Goal: Information Seeking & Learning: Understand process/instructions

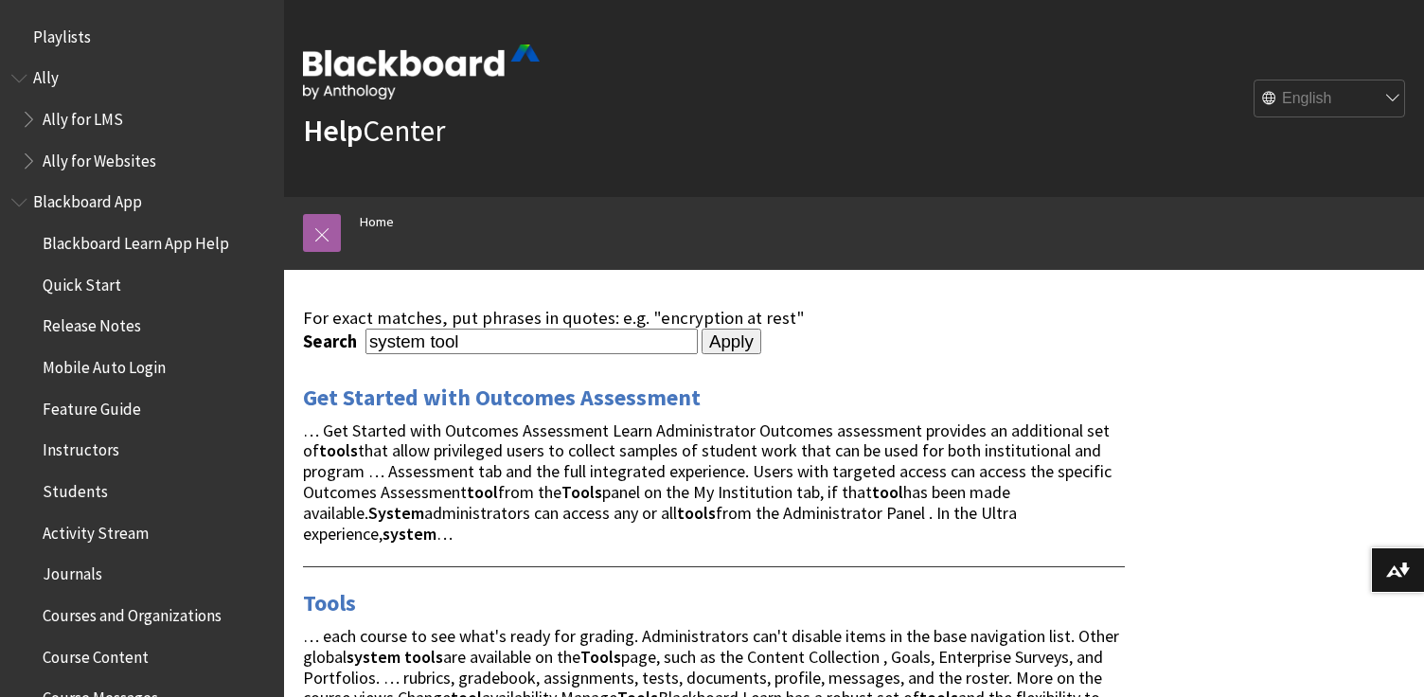
scroll to position [207, 0]
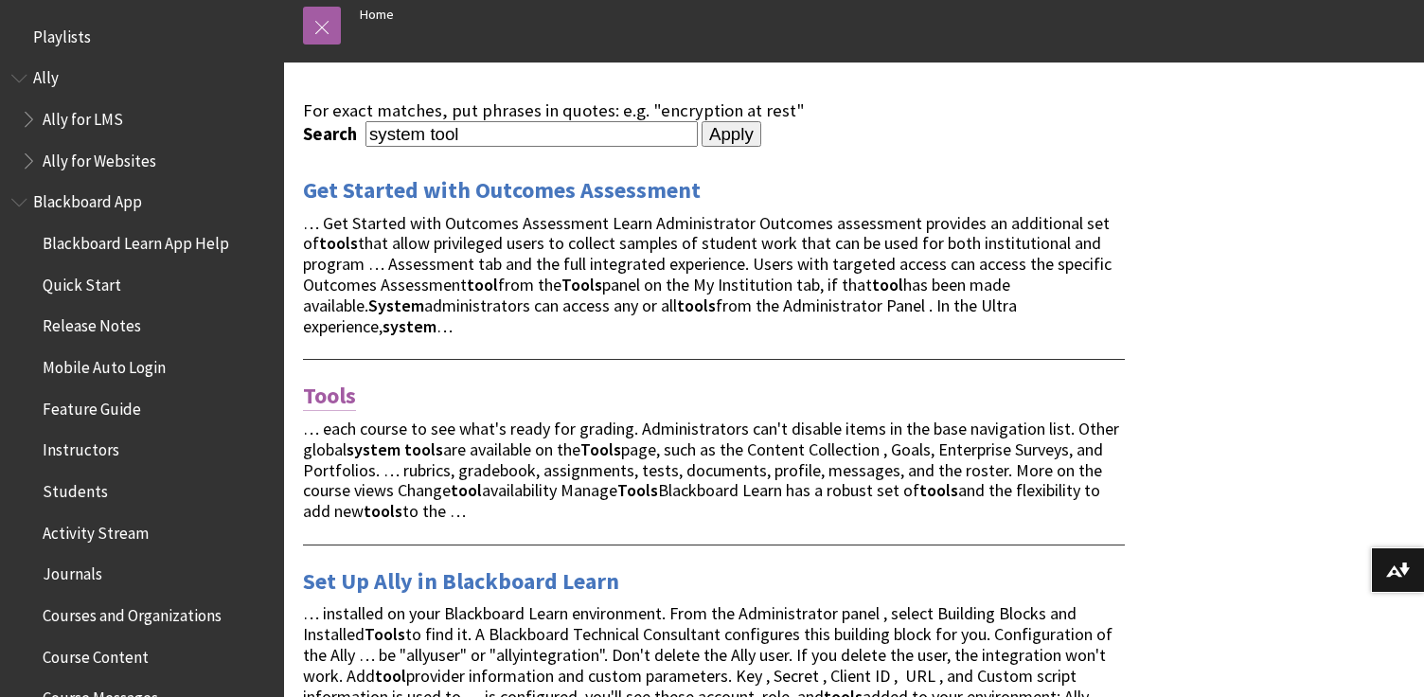
click at [309, 381] on link "Tools" at bounding box center [329, 396] width 53 height 30
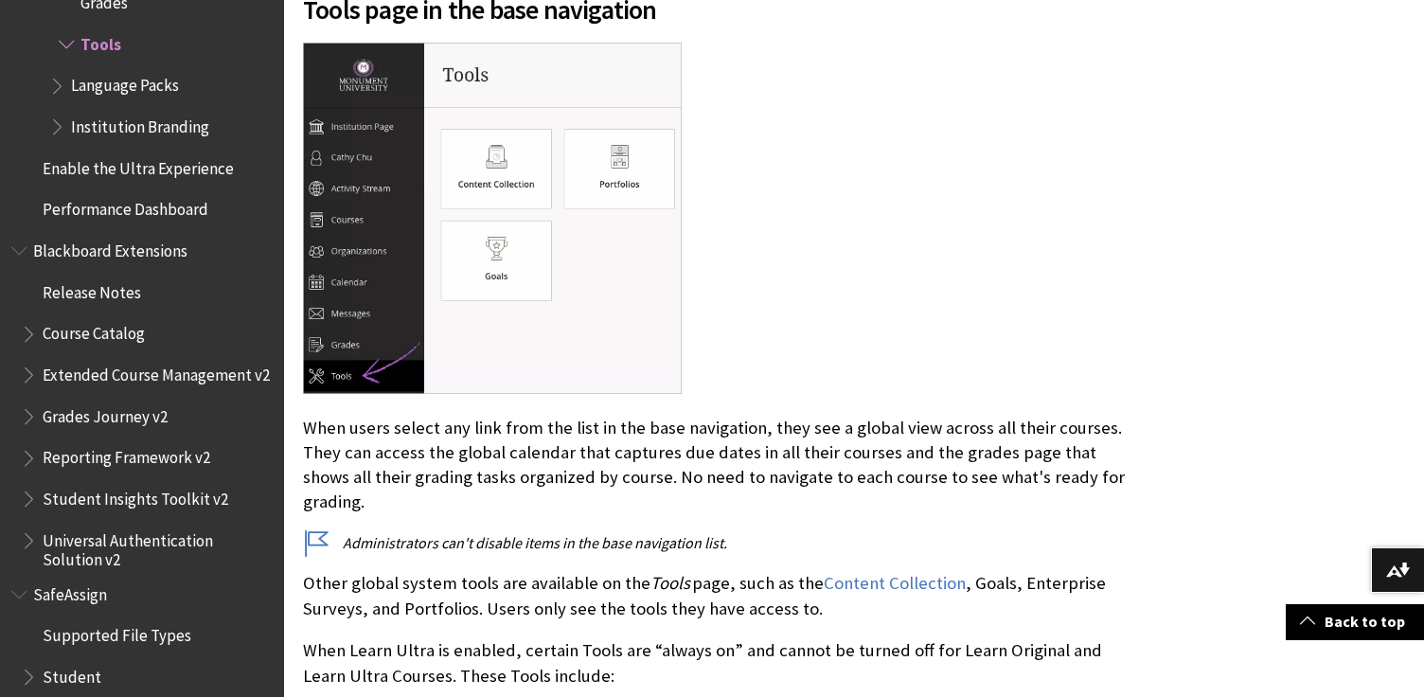
scroll to position [856, 0]
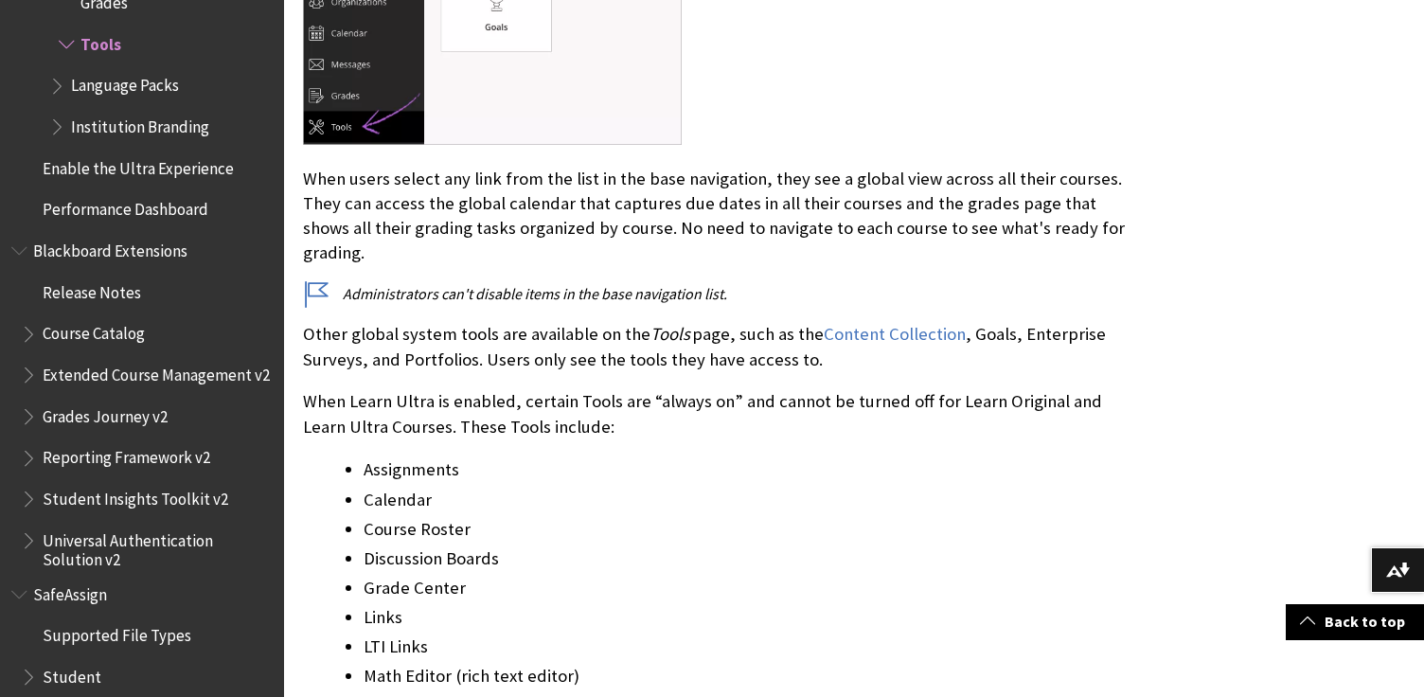
drag, startPoint x: 436, startPoint y: 177, endPoint x: 1091, endPoint y: 224, distance: 656.0
click at [1091, 224] on p "When users select any link from the list in the base navigation, they see a glo…" at bounding box center [714, 216] width 822 height 99
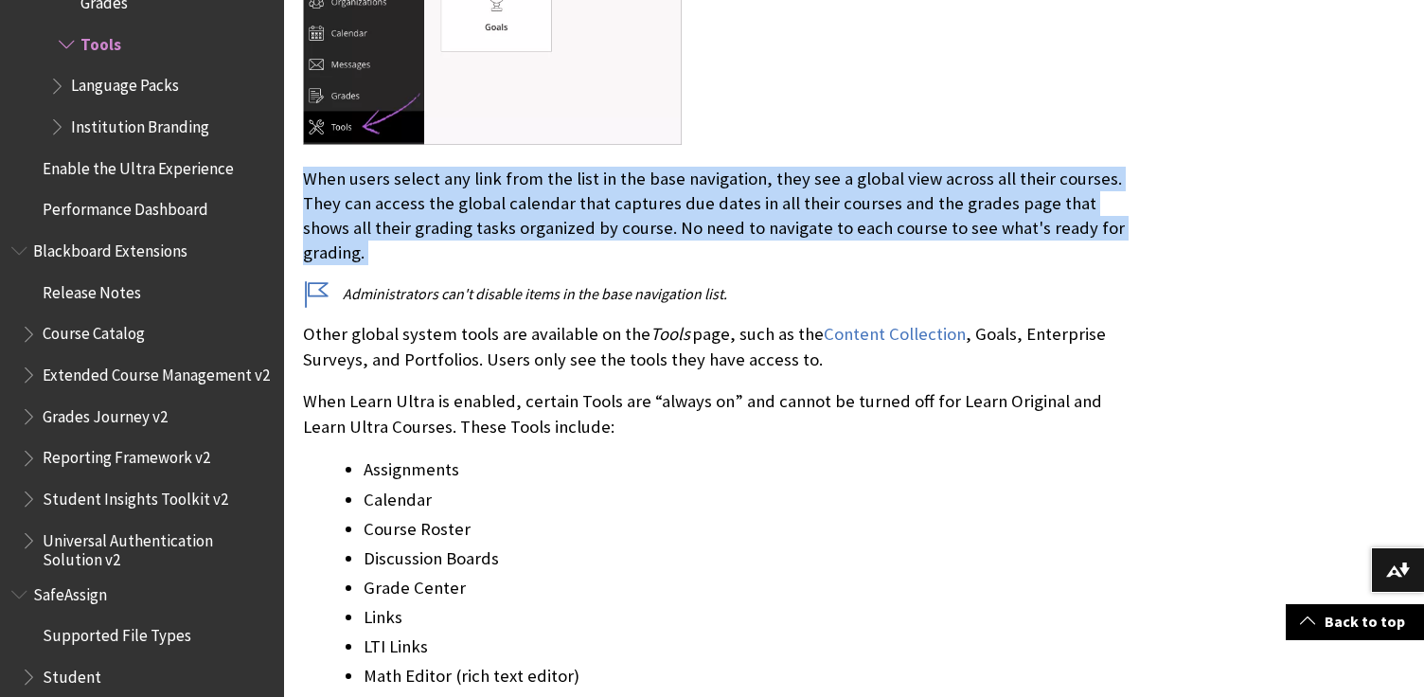
click at [1091, 224] on p "When users select any link from the list in the base navigation, they see a glo…" at bounding box center [714, 216] width 822 height 99
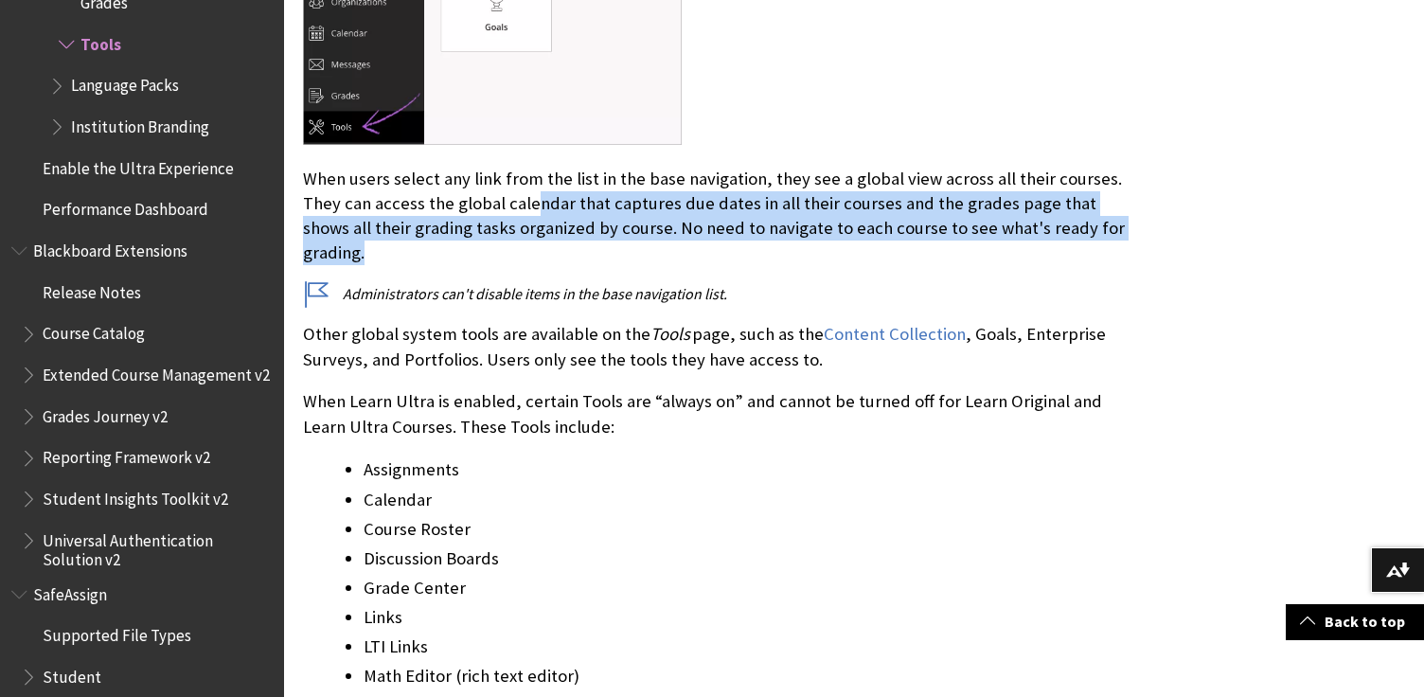
drag, startPoint x: 1128, startPoint y: 228, endPoint x: 532, endPoint y: 194, distance: 596.5
click at [532, 194] on p "When users select any link from the list in the base navigation, they see a glo…" at bounding box center [714, 216] width 822 height 99
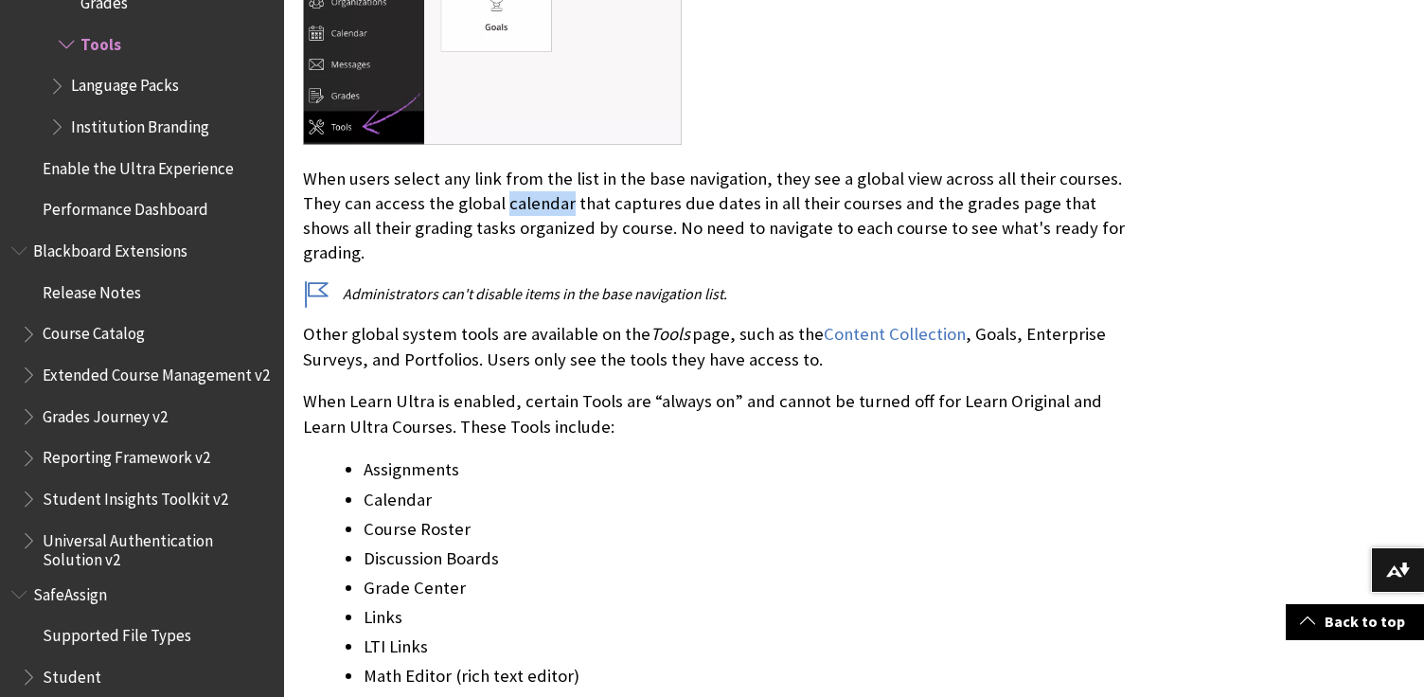
click at [532, 194] on p "When users select any link from the list in the base navigation, they see a glo…" at bounding box center [714, 216] width 822 height 99
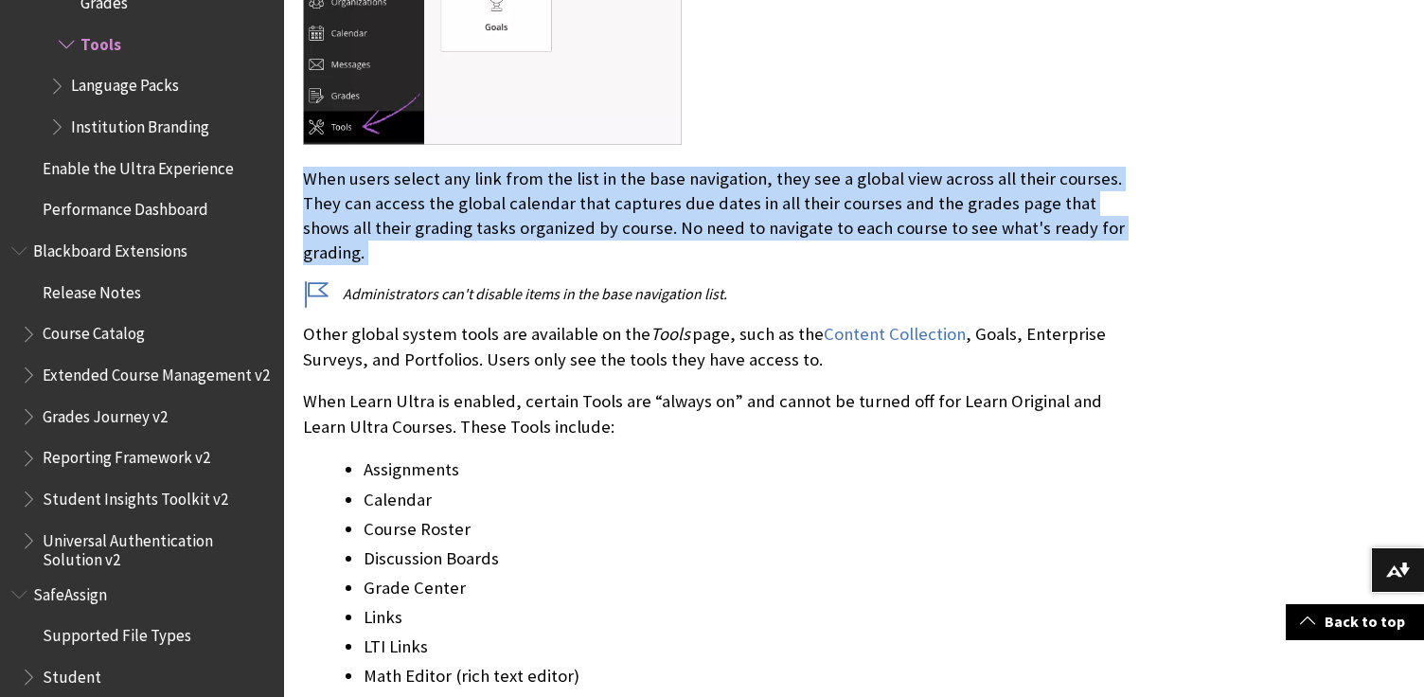
click at [532, 194] on p "When users select any link from the list in the base navigation, they see a glo…" at bounding box center [714, 216] width 822 height 99
click at [715, 194] on p "When users select any link from the list in the base navigation, they see a glo…" at bounding box center [714, 216] width 822 height 99
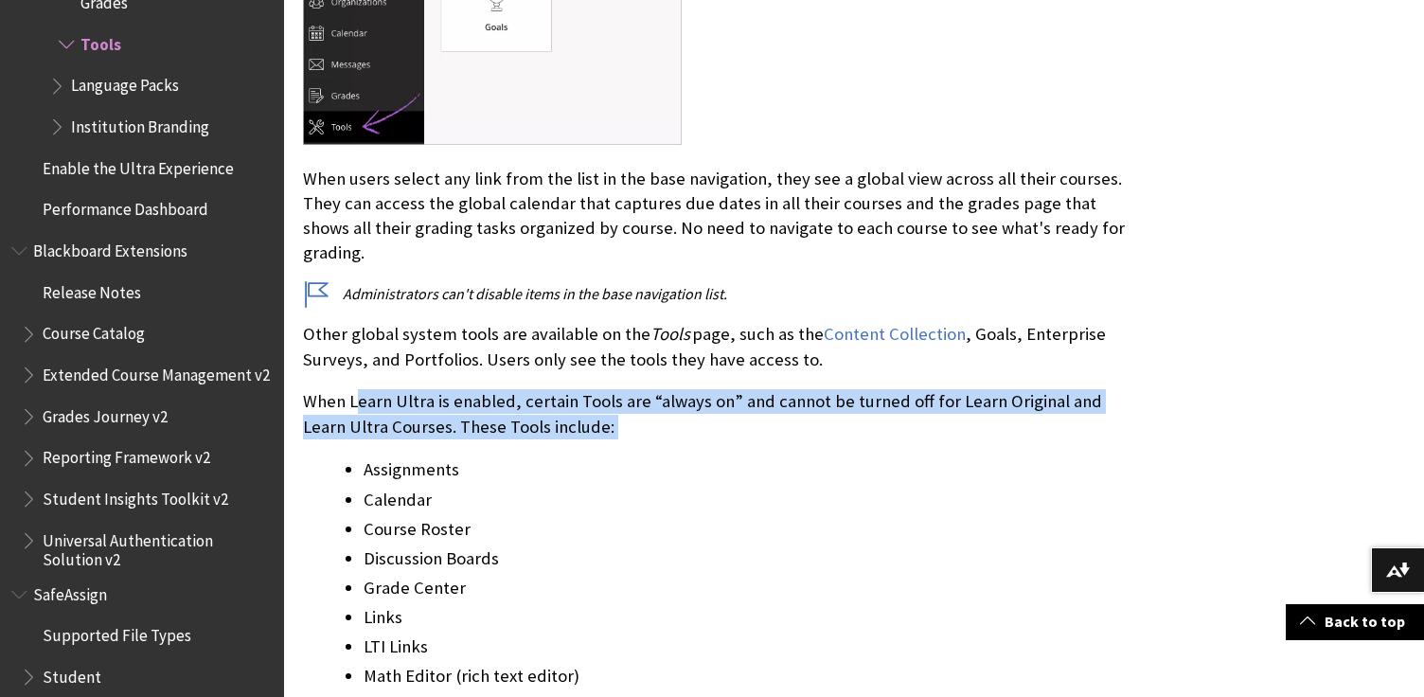
drag, startPoint x: 356, startPoint y: 377, endPoint x: 663, endPoint y: 428, distance: 311.0
click at [663, 428] on div "In the Ultra experience, most tools appear in these areas: Tools page in the ba…" at bounding box center [714, 604] width 822 height 2016
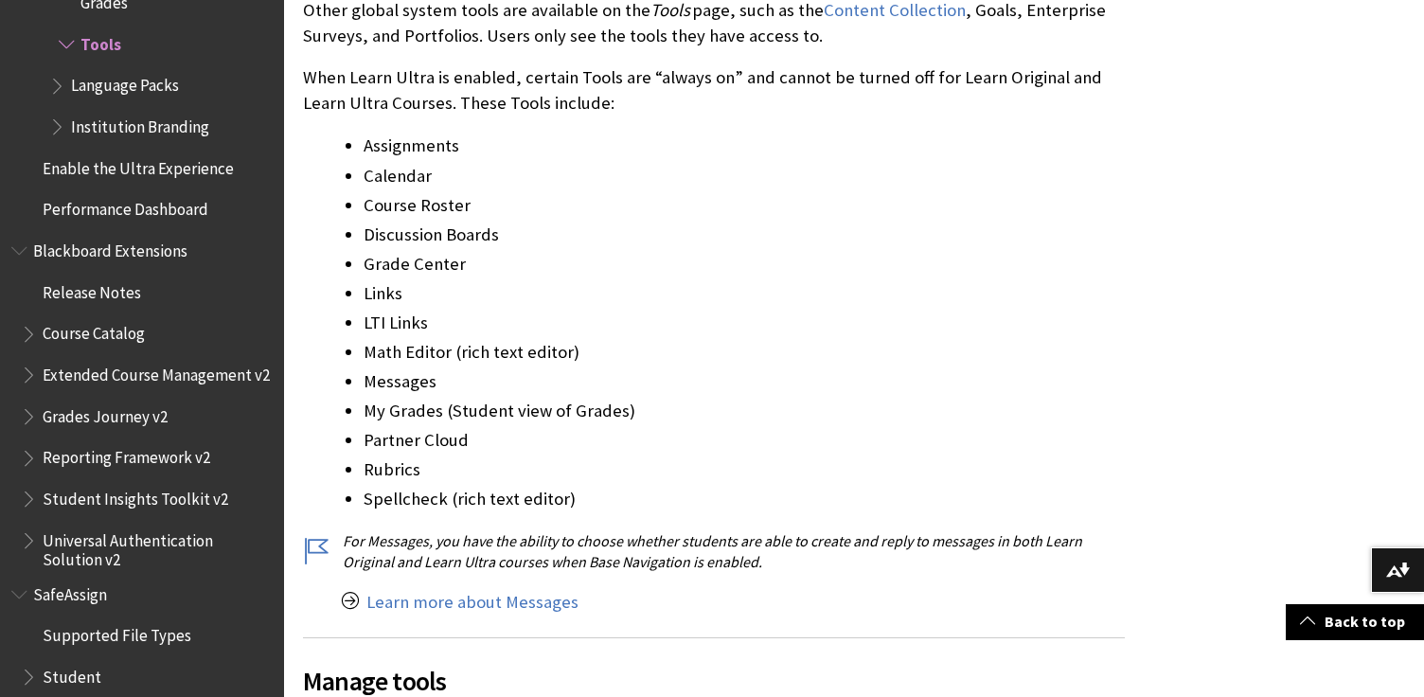
scroll to position [1139, 0]
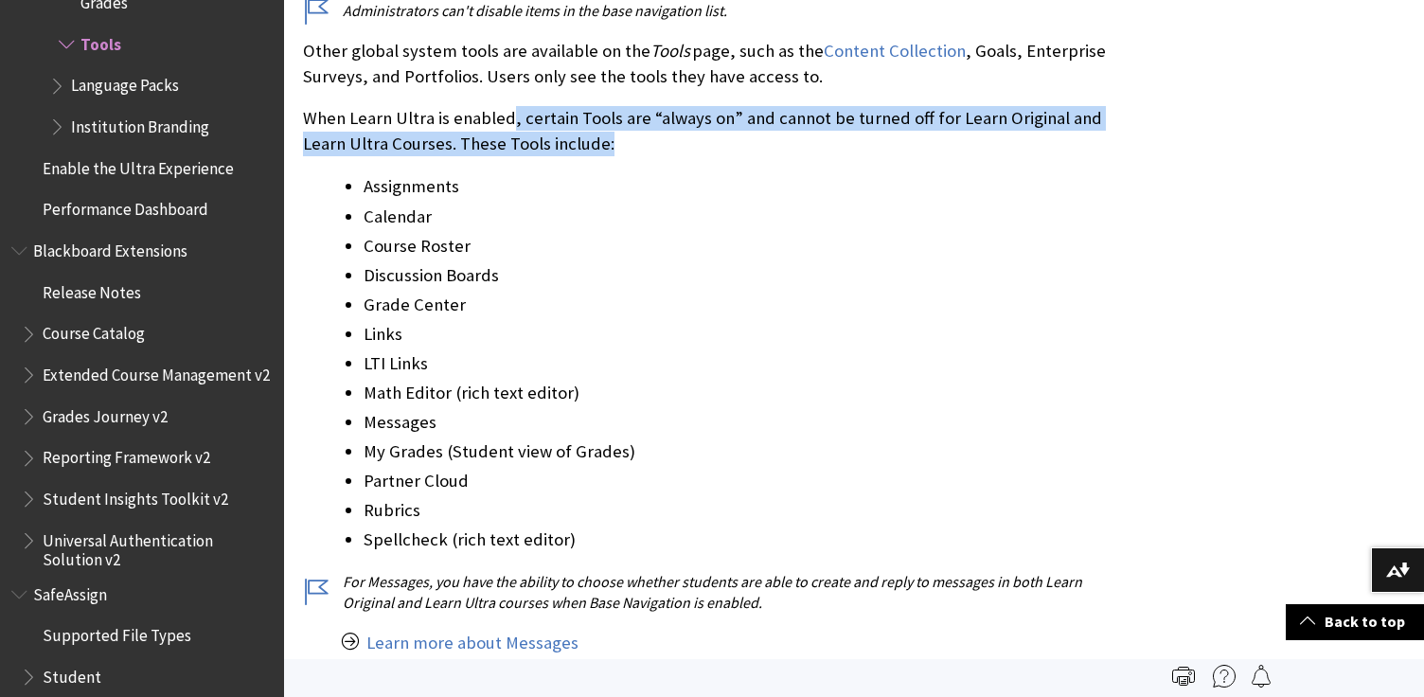
drag, startPoint x: 510, startPoint y: 97, endPoint x: 624, endPoint y: 131, distance: 118.6
click at [622, 131] on div "In the Ultra experience, most tools appear in these areas: Tools page in the ba…" at bounding box center [714, 321] width 822 height 2016
click at [624, 131] on div "In the Ultra experience, most tools appear in these areas: Tools page in the ba…" at bounding box center [714, 321] width 822 height 2016
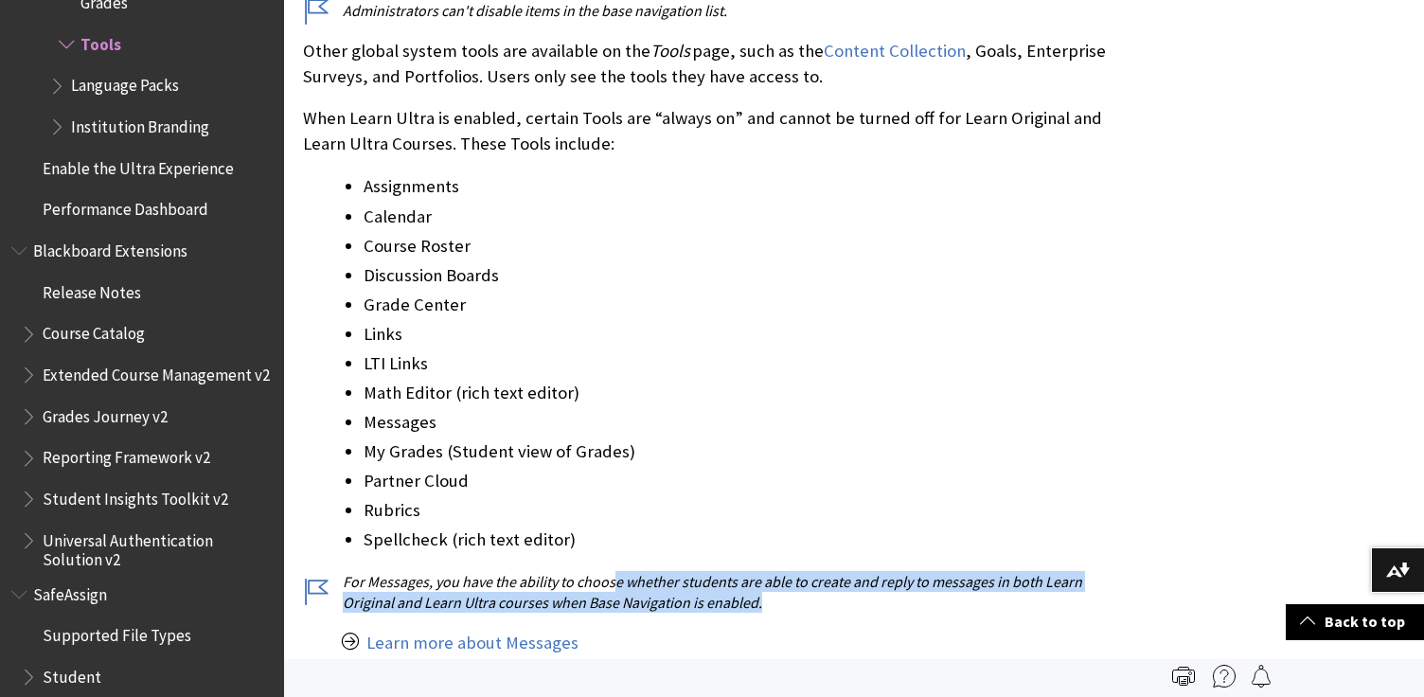
drag, startPoint x: 617, startPoint y: 556, endPoint x: 781, endPoint y: 599, distance: 169.5
click at [780, 599] on div "In the Ultra experience, most tools appear in these areas: Tools page in the ba…" at bounding box center [714, 321] width 822 height 2016
click at [781, 599] on div "In the Ultra experience, most tools appear in these areas: Tools page in the ba…" at bounding box center [714, 321] width 822 height 2016
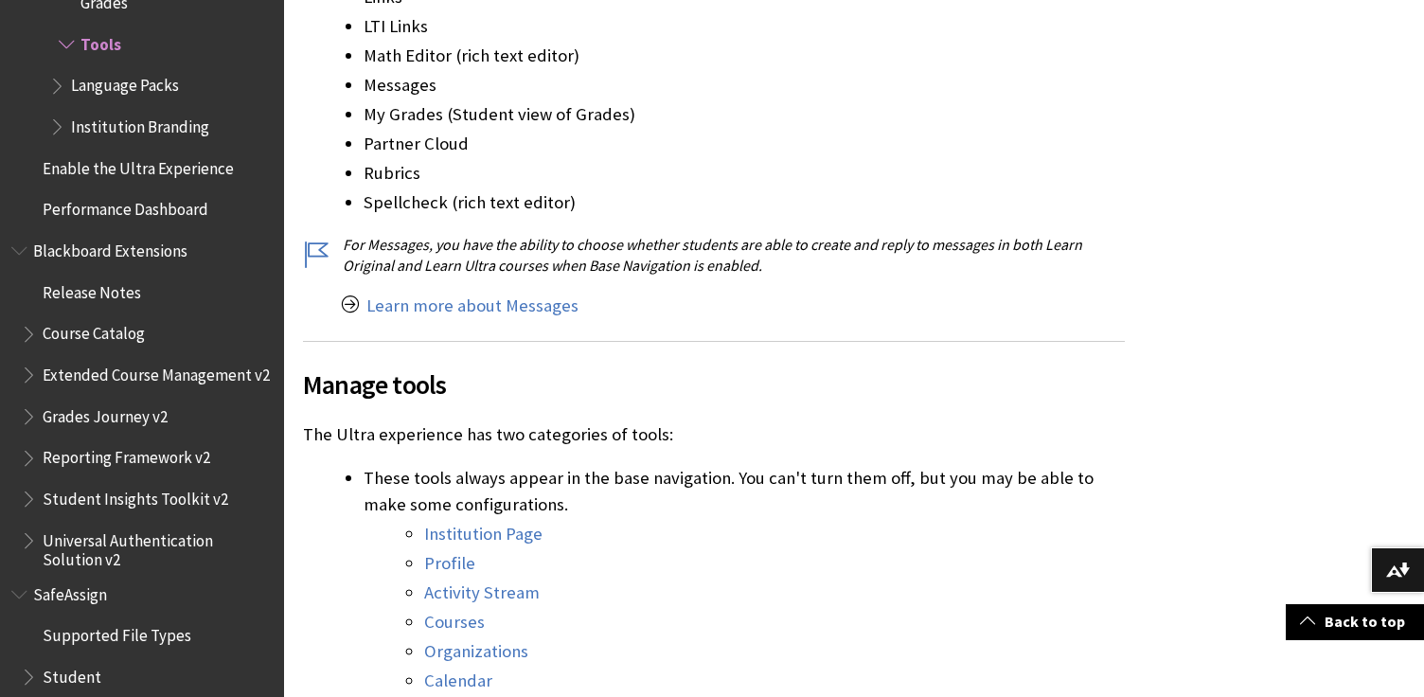
scroll to position [1753, 0]
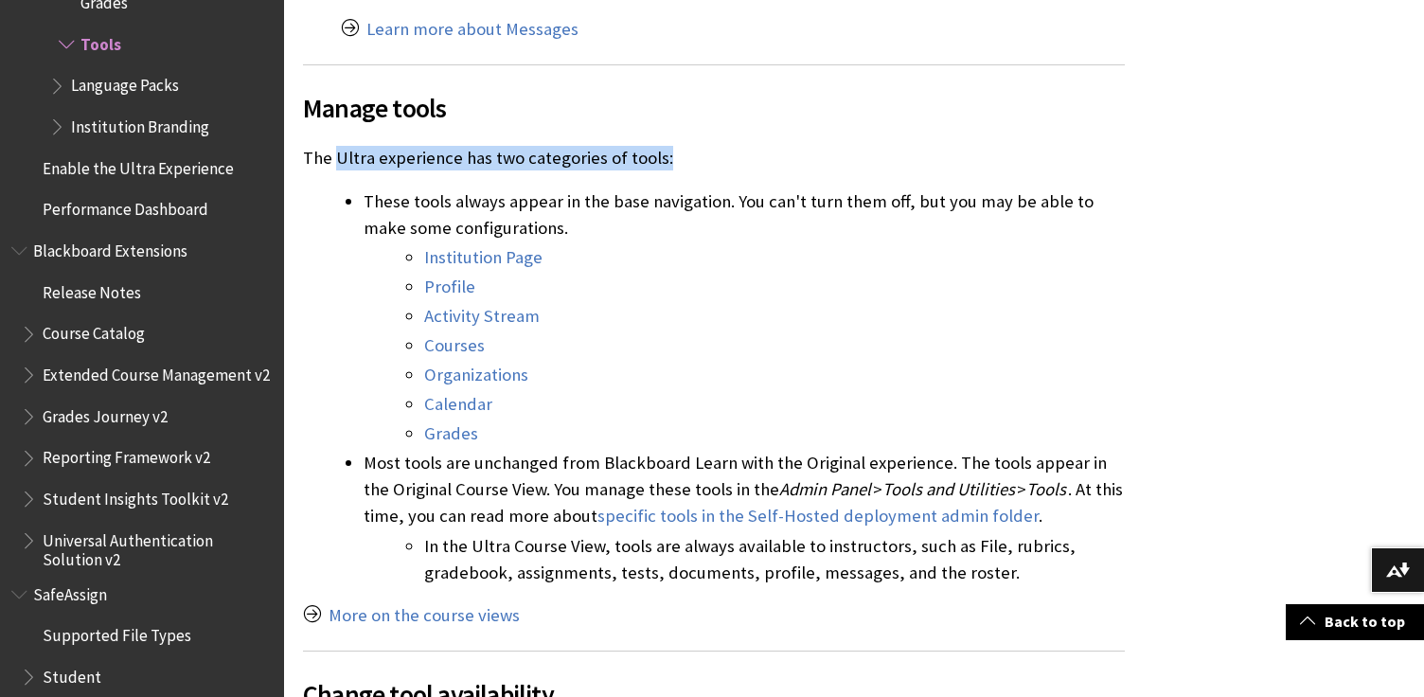
drag, startPoint x: 334, startPoint y: 127, endPoint x: 736, endPoint y: 129, distance: 401.5
click at [736, 146] on p "The Ultra experience has two categories of tools:" at bounding box center [714, 158] width 822 height 25
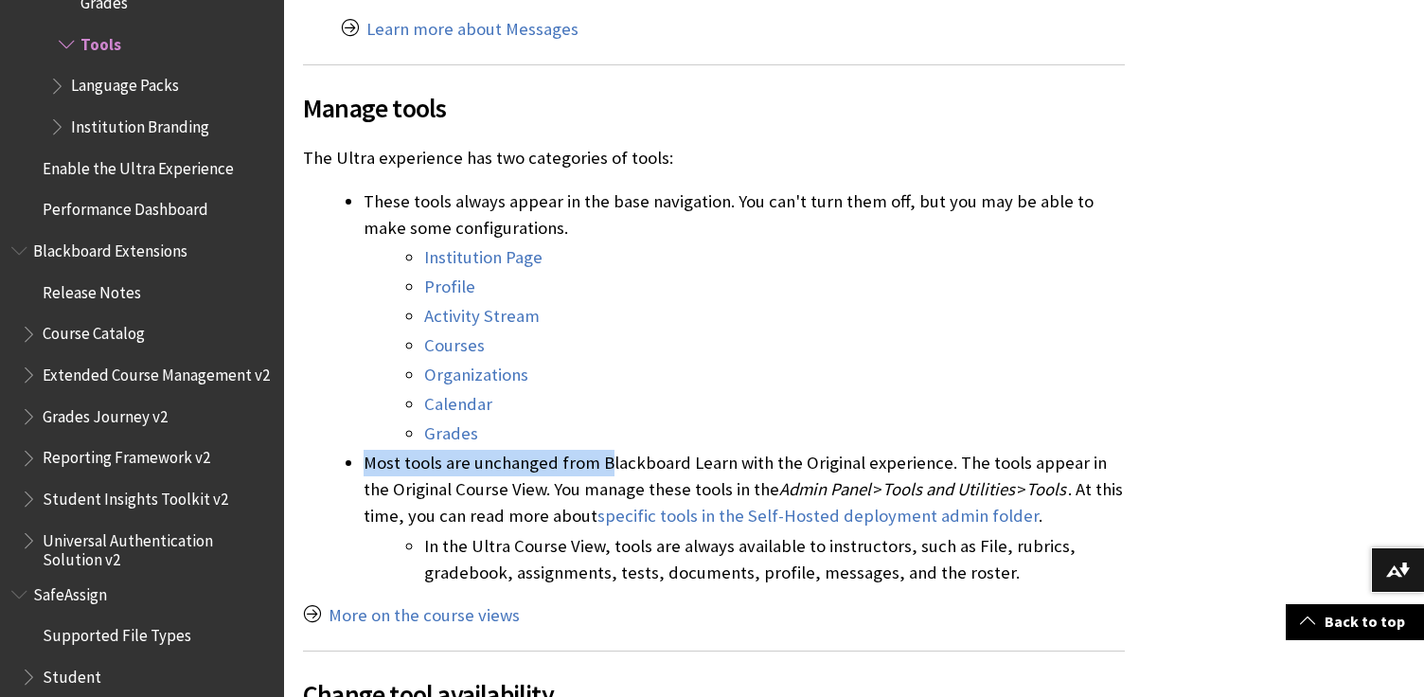
drag, startPoint x: 602, startPoint y: 440, endPoint x: 1150, endPoint y: 440, distance: 548.2
click at [1150, 440] on div "Tools page in the base navigation" at bounding box center [854, 533] width 1140 height 3781
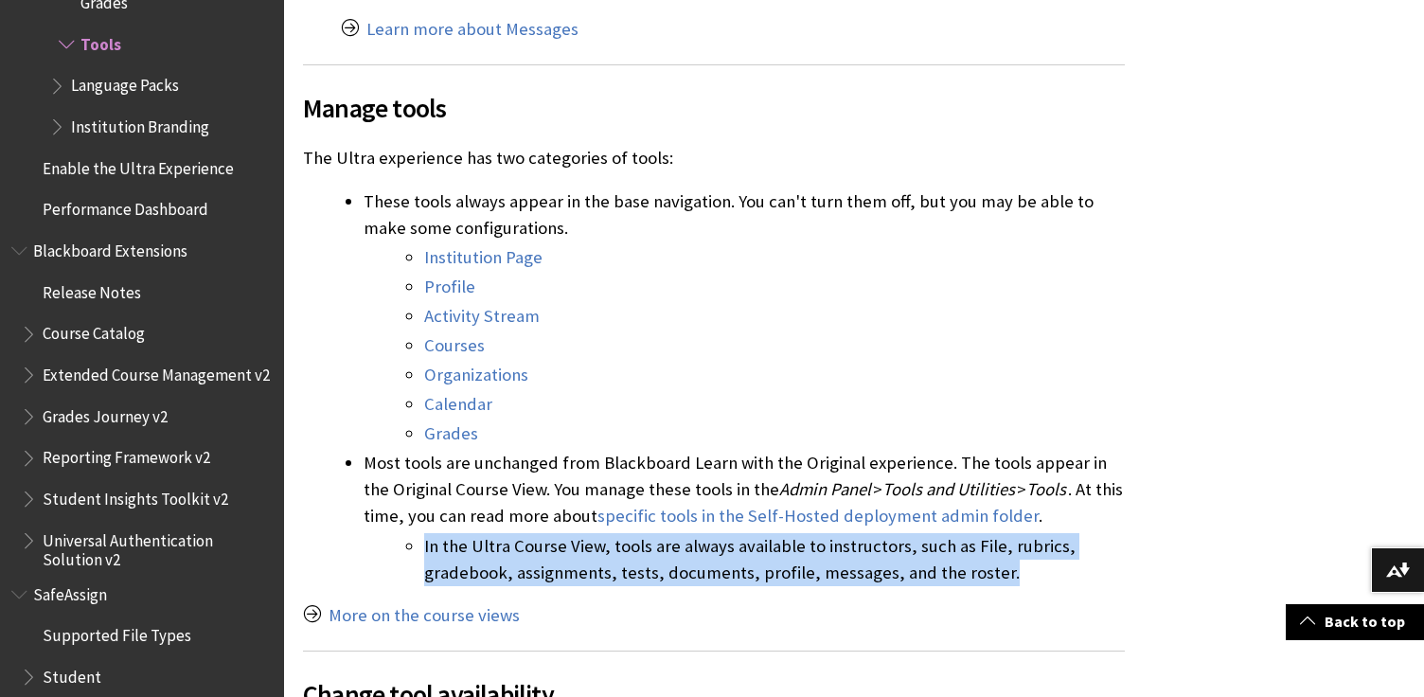
drag, startPoint x: 424, startPoint y: 524, endPoint x: 1043, endPoint y: 534, distance: 619.3
click at [1043, 534] on li "In the Ultra Course View, tools are always available to instructors, such as Fi…" at bounding box center [774, 559] width 701 height 53
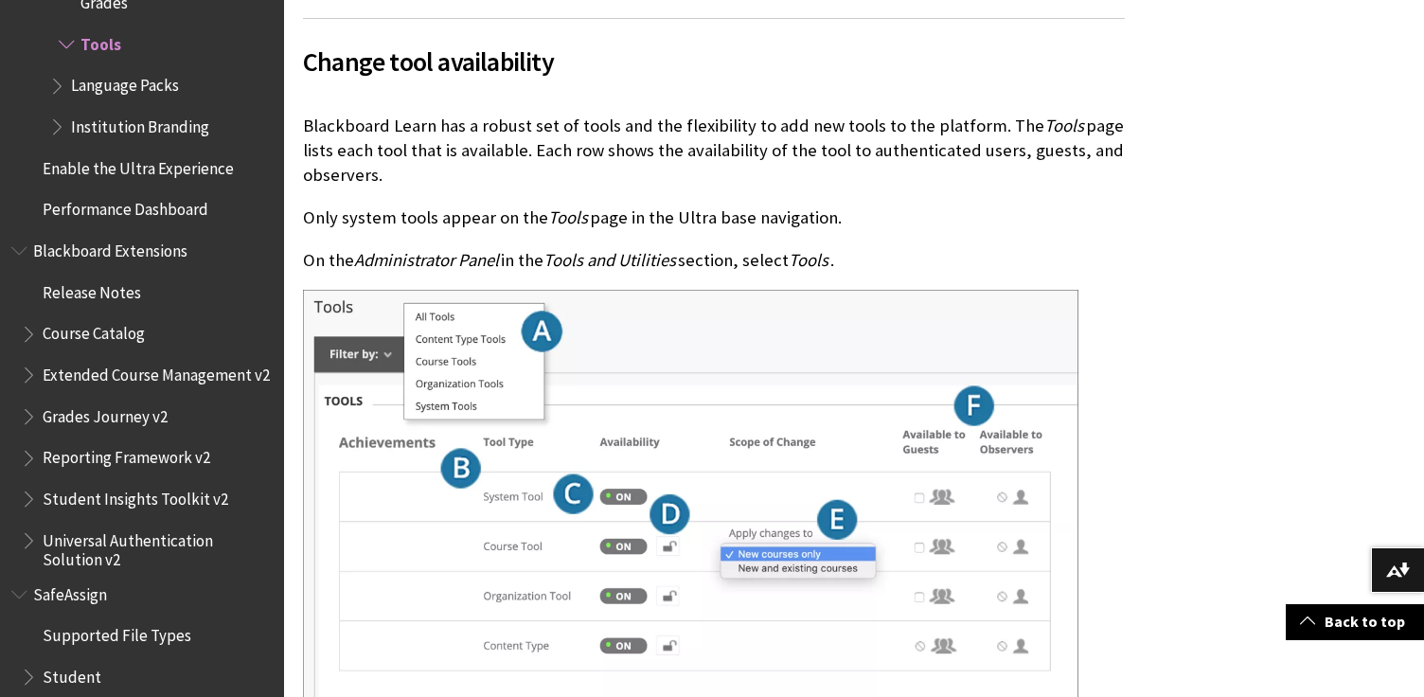
scroll to position [2444, 0]
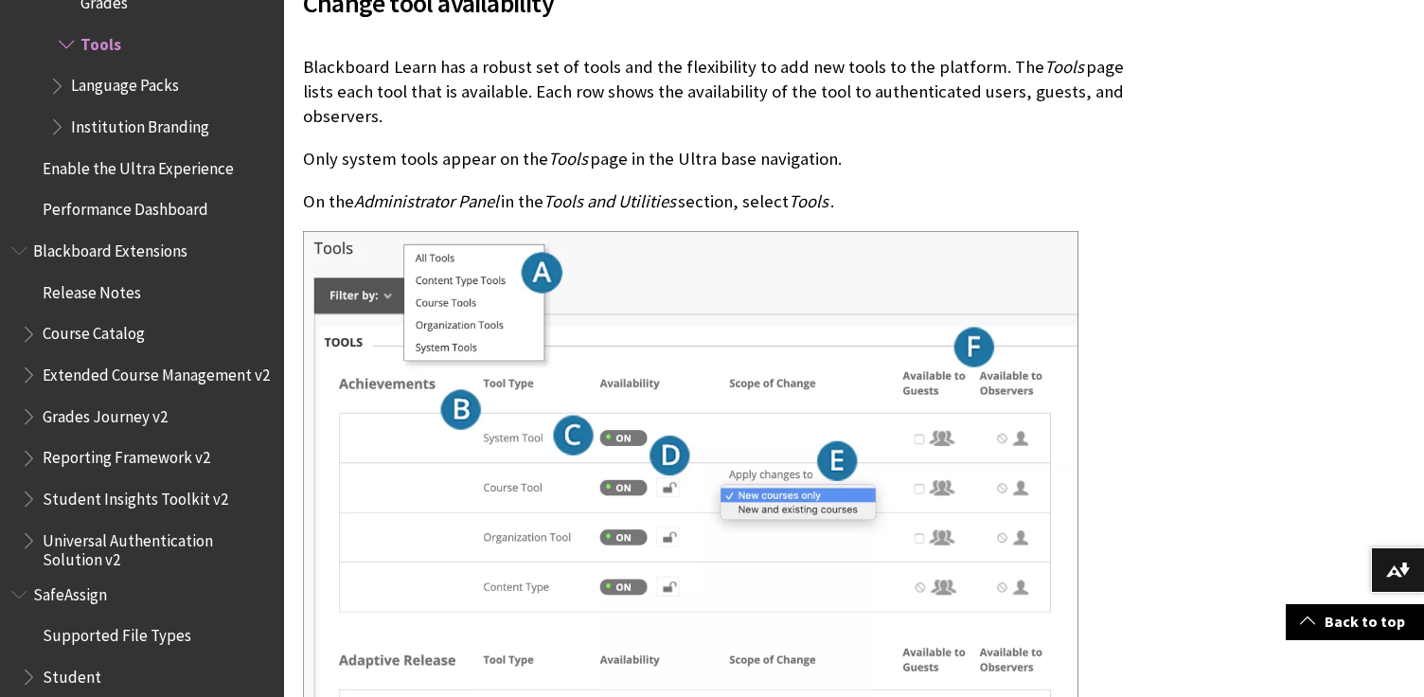
click at [704, 55] on p "Blackboard Learn has a robust set of tools and the flexibility to add new tools…" at bounding box center [714, 92] width 822 height 75
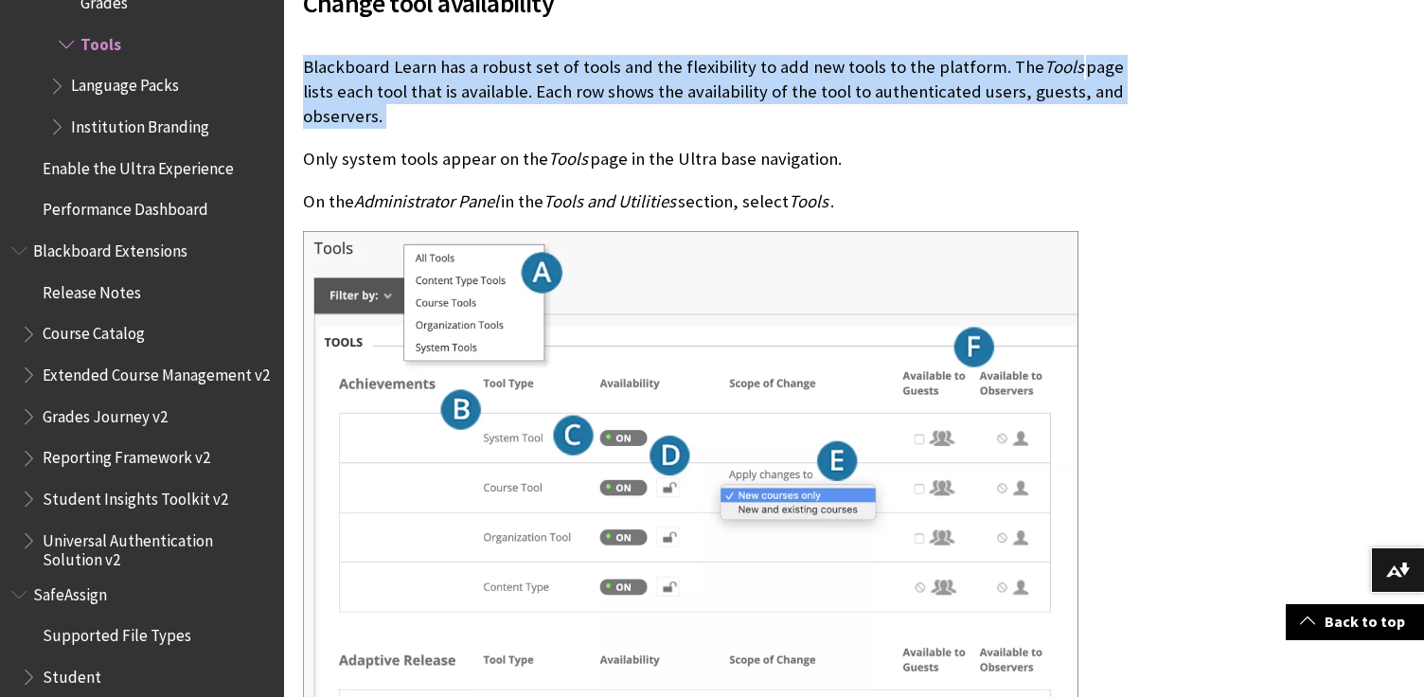
click at [704, 55] on p "Blackboard Learn has a robust set of tools and the flexibility to add new tools…" at bounding box center [714, 92] width 822 height 75
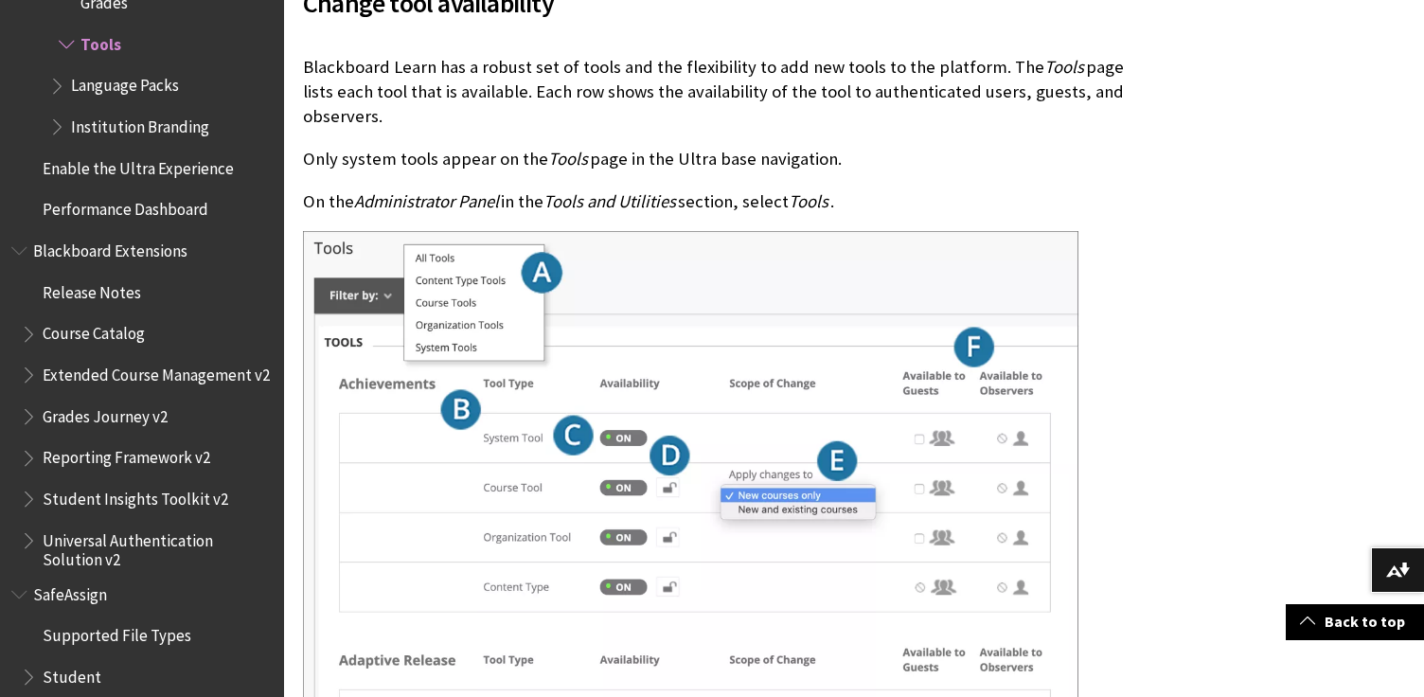
click at [493, 147] on p "Only system tools appear on the Tools page in the Ultra base navigation." at bounding box center [714, 159] width 822 height 25
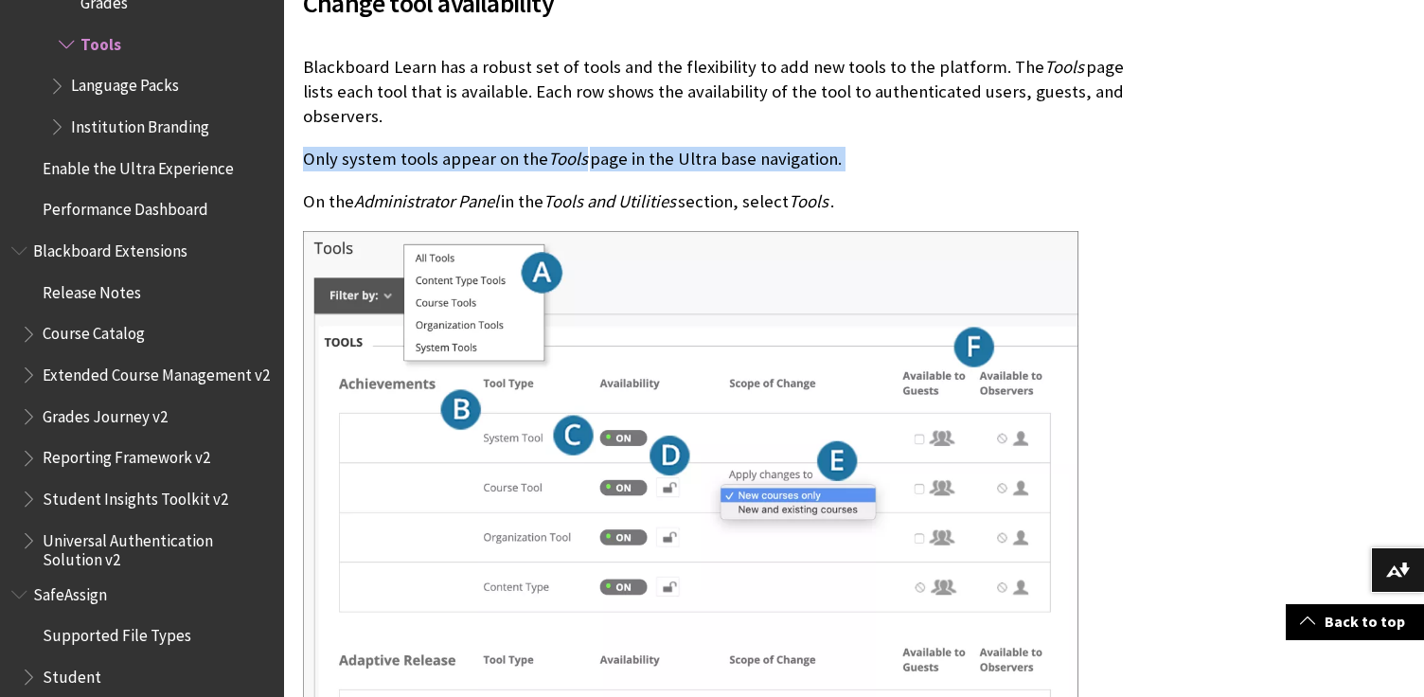
click at [493, 147] on p "Only system tools appear on the Tools page in the Ultra base navigation." at bounding box center [714, 159] width 822 height 25
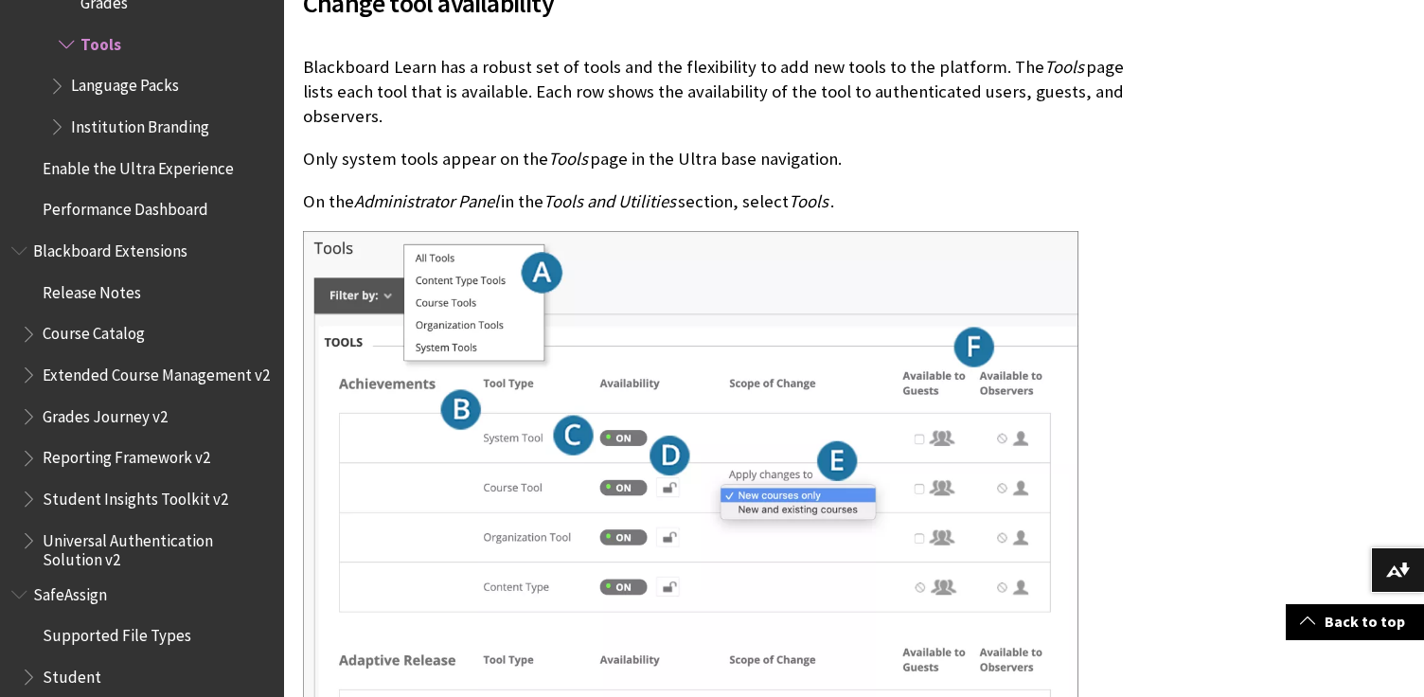
click at [624, 190] on span "Tools and Utilities" at bounding box center [609, 201] width 133 height 22
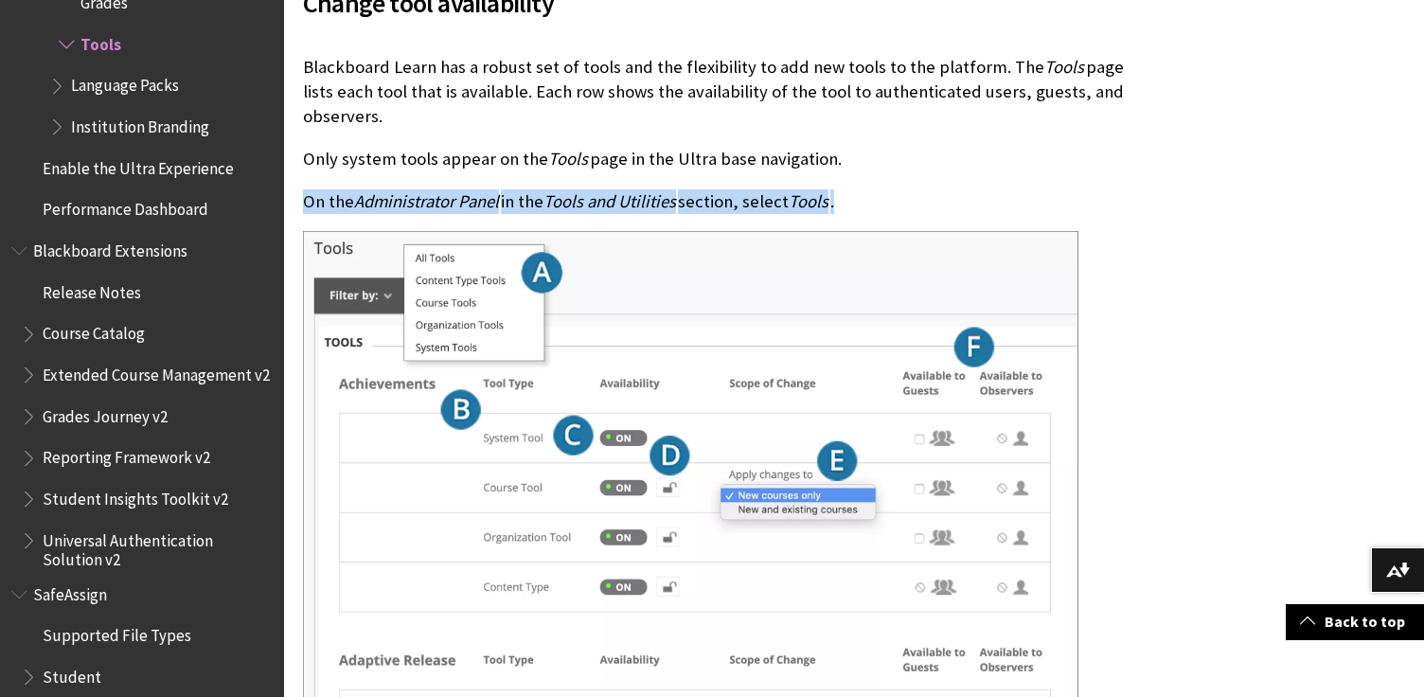
click at [624, 190] on span "Tools and Utilities" at bounding box center [609, 201] width 133 height 22
click at [910, 189] on div "Blackboard Learn has a robust set of tools and the flexibility to add new tools…" at bounding box center [714, 697] width 822 height 1285
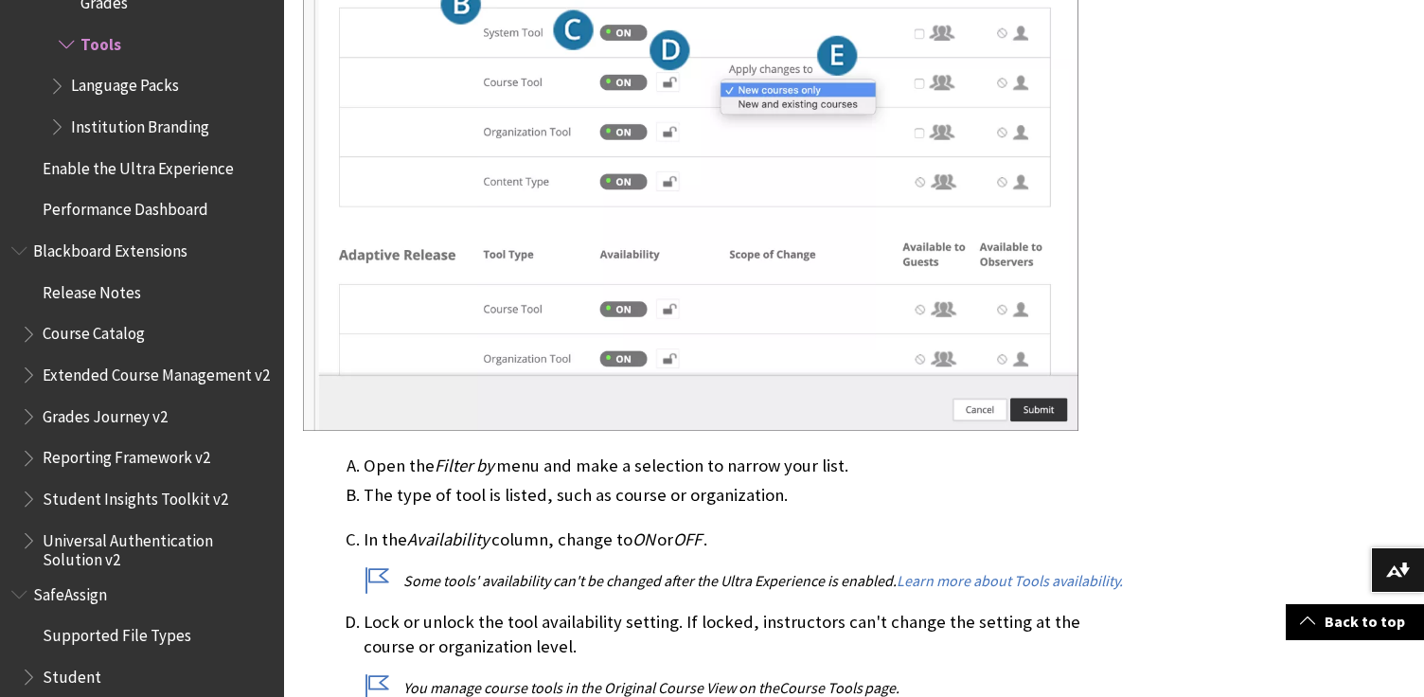
scroll to position [2942, 0]
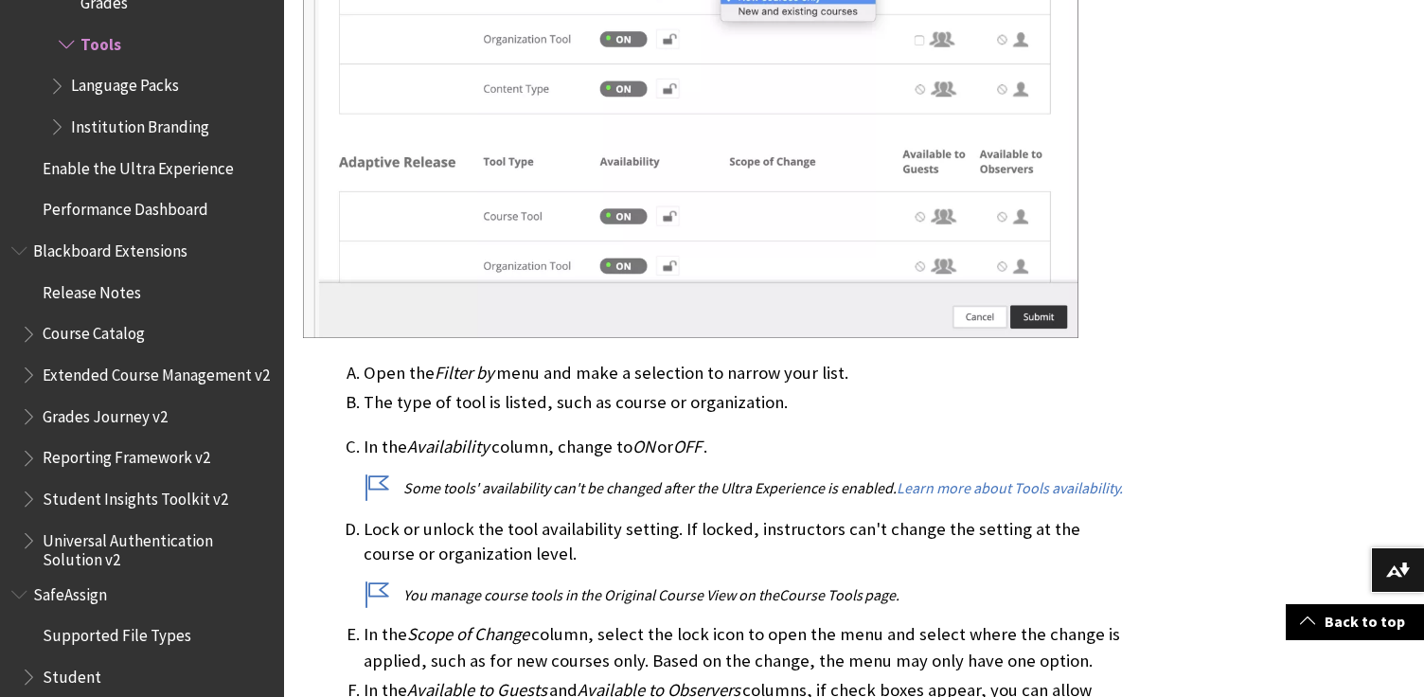
drag, startPoint x: 341, startPoint y: 354, endPoint x: 889, endPoint y: 354, distance: 548.2
click at [889, 360] on ol "Open the Filter by menu and make a selection to narrow your list. The type of t…" at bounding box center [714, 558] width 822 height 396
click at [889, 360] on li "Open the Filter by menu and make a selection to narrow your list." at bounding box center [744, 373] width 761 height 27
drag, startPoint x: 438, startPoint y: 462, endPoint x: 833, endPoint y: 462, distance: 394.8
click at [832, 477] on p "Some tools' availability can't be changed after the Ultra Experience is enabled…" at bounding box center [744, 487] width 761 height 21
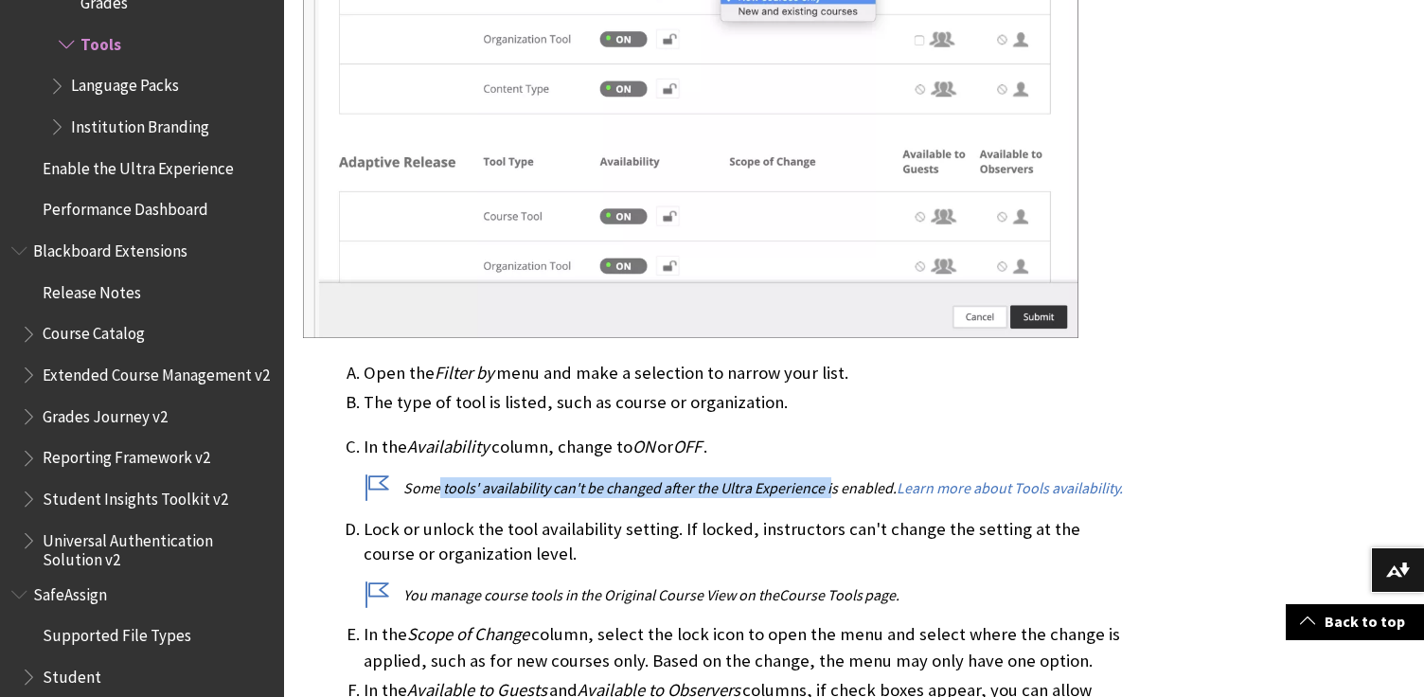
click at [833, 477] on p "Some tools' availability can't be changed after the Ultra Experience is enabled…" at bounding box center [744, 487] width 761 height 21
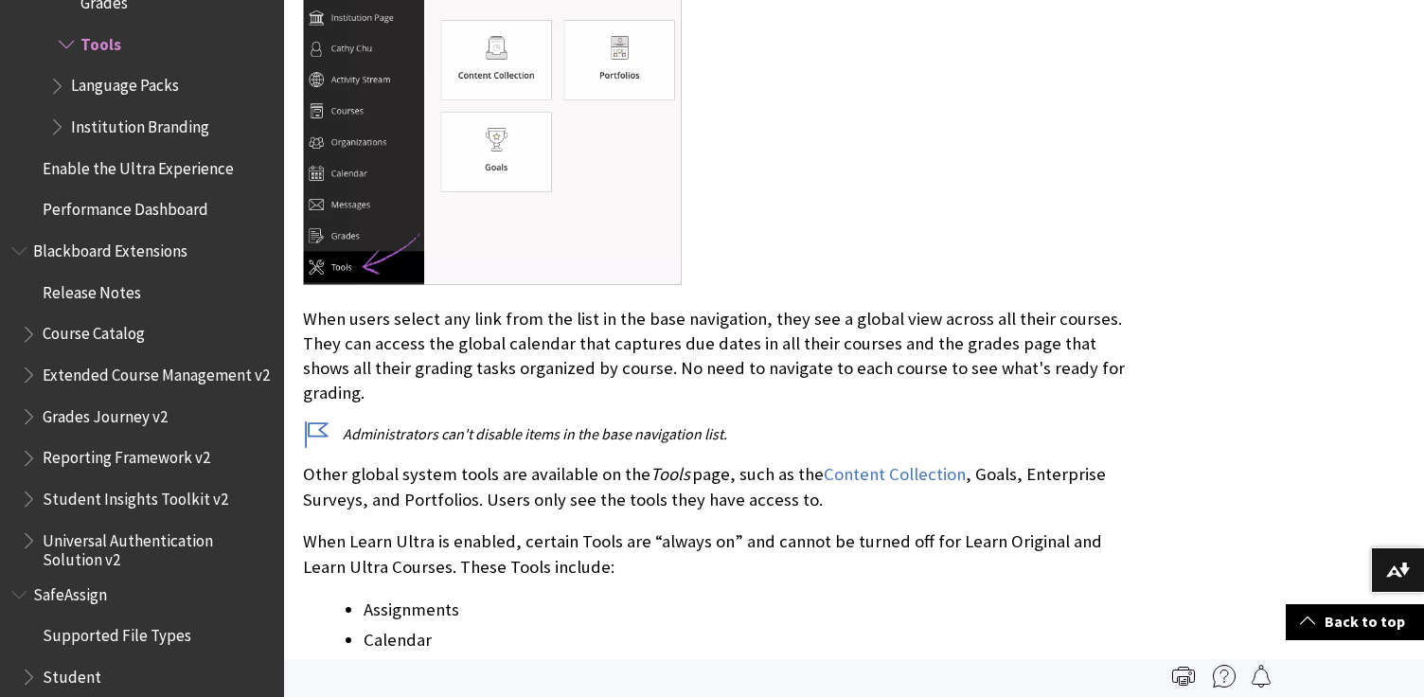
scroll to position [0, 0]
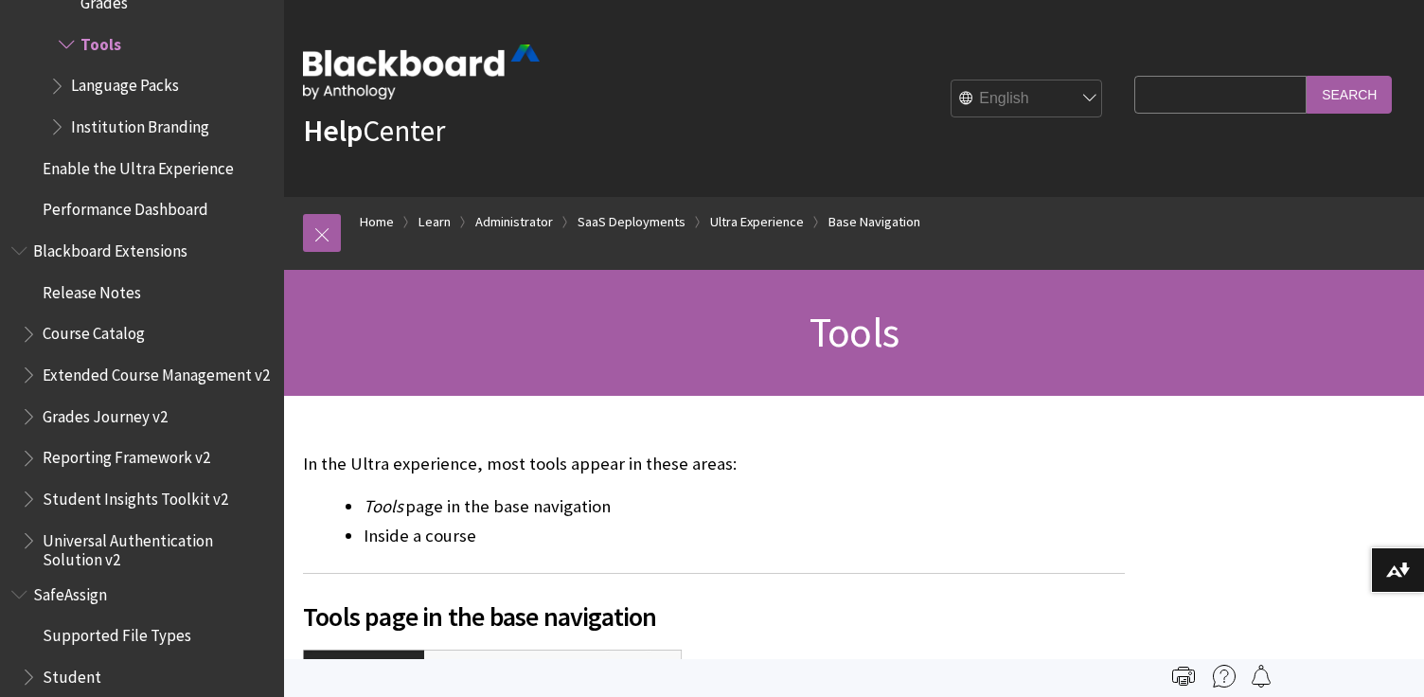
click at [591, 457] on p "In the Ultra experience, most tools appear in these areas:" at bounding box center [714, 464] width 822 height 25
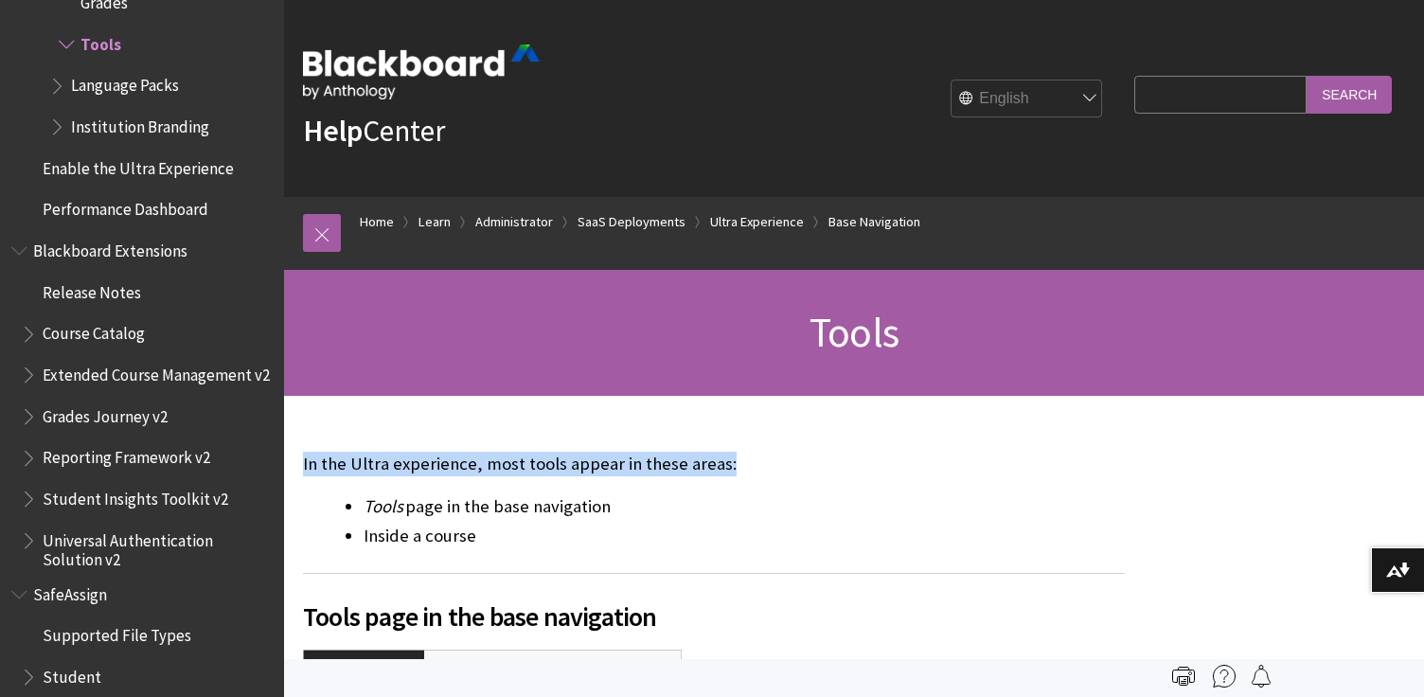
click at [591, 457] on p "In the Ultra experience, most tools appear in these areas:" at bounding box center [714, 464] width 822 height 25
click at [763, 458] on p "In the Ultra experience, most tools appear in these areas:" at bounding box center [714, 464] width 822 height 25
